Goal: Find specific page/section: Find specific page/section

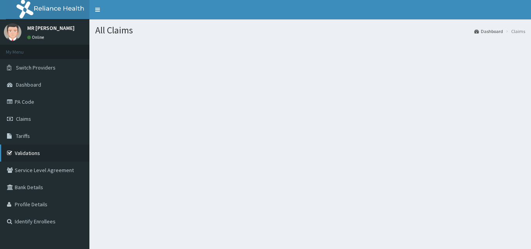
click at [49, 149] on link "Validations" at bounding box center [44, 153] width 89 height 17
click at [15, 152] on link "Validations" at bounding box center [44, 153] width 89 height 17
drag, startPoint x: 25, startPoint y: 153, endPoint x: 252, endPoint y: 134, distance: 227.7
click at [25, 152] on link "Validations" at bounding box center [44, 153] width 89 height 17
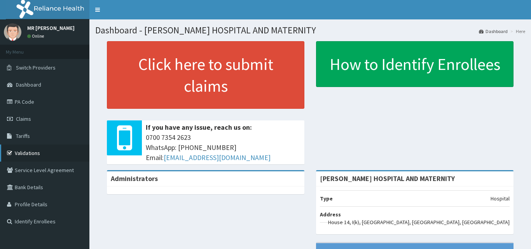
click at [27, 152] on link "Validations" at bounding box center [44, 153] width 89 height 17
